Goal: Information Seeking & Learning: Understand process/instructions

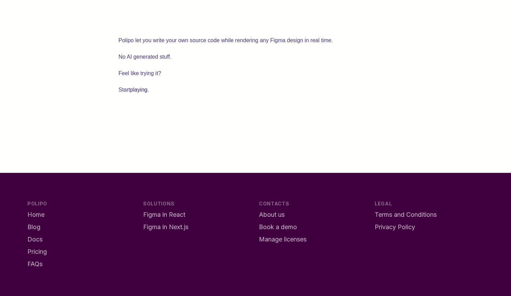
scroll to position [1887, 0]
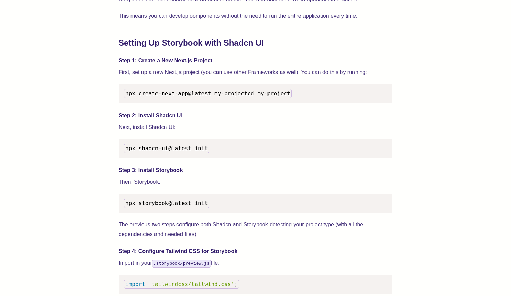
scroll to position [646, 0]
click at [163, 97] on code "npx create-next-app@latest my-project cd my-project" at bounding box center [208, 92] width 168 height 9
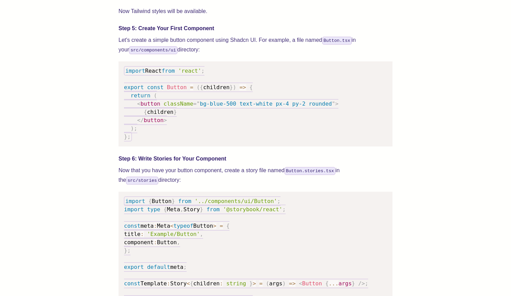
scroll to position [937, 0]
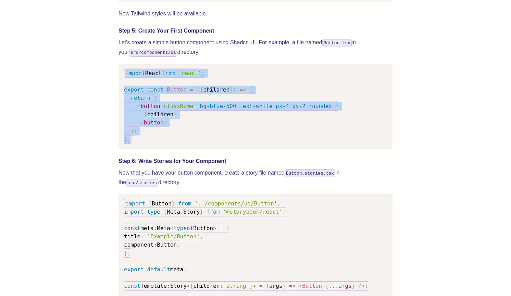
drag, startPoint x: 124, startPoint y: 81, endPoint x: 148, endPoint y: 145, distance: 68.1
click at [148, 145] on pre "import React from 'react' ; export const Button = ( { children } ) => { return …" at bounding box center [256, 106] width 274 height 85
copy code "import React from 'react' ; export const Button = ( { children } ) => { return …"
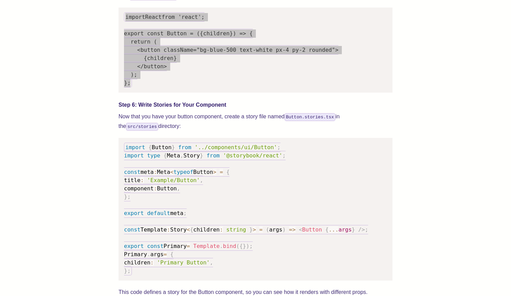
scroll to position [994, 0]
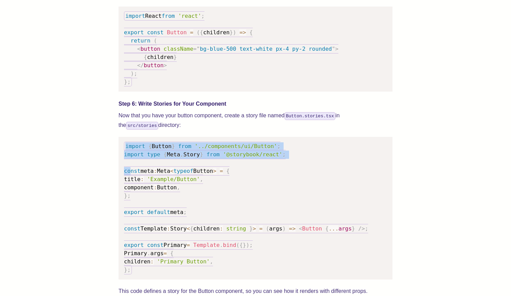
drag, startPoint x: 123, startPoint y: 153, endPoint x: 131, endPoint y: 177, distance: 25.2
click at [131, 176] on pre "import { Button } from '../components/ui/Button' ; import type { Meta , Story }…" at bounding box center [256, 208] width 274 height 143
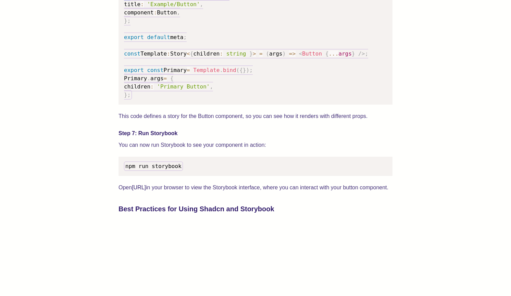
scroll to position [1185, 0]
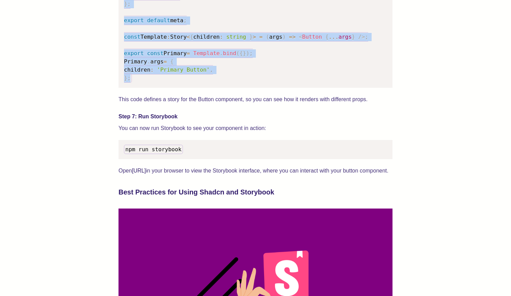
click at [150, 88] on pre "import { Button } from '../components/ui/Button' ; import type { Meta , Story }…" at bounding box center [256, 16] width 274 height 143
copy code "import { Button } from '../components/ui/Button' ; import type { Meta , Story }…"
